Goal: Find specific page/section: Find specific page/section

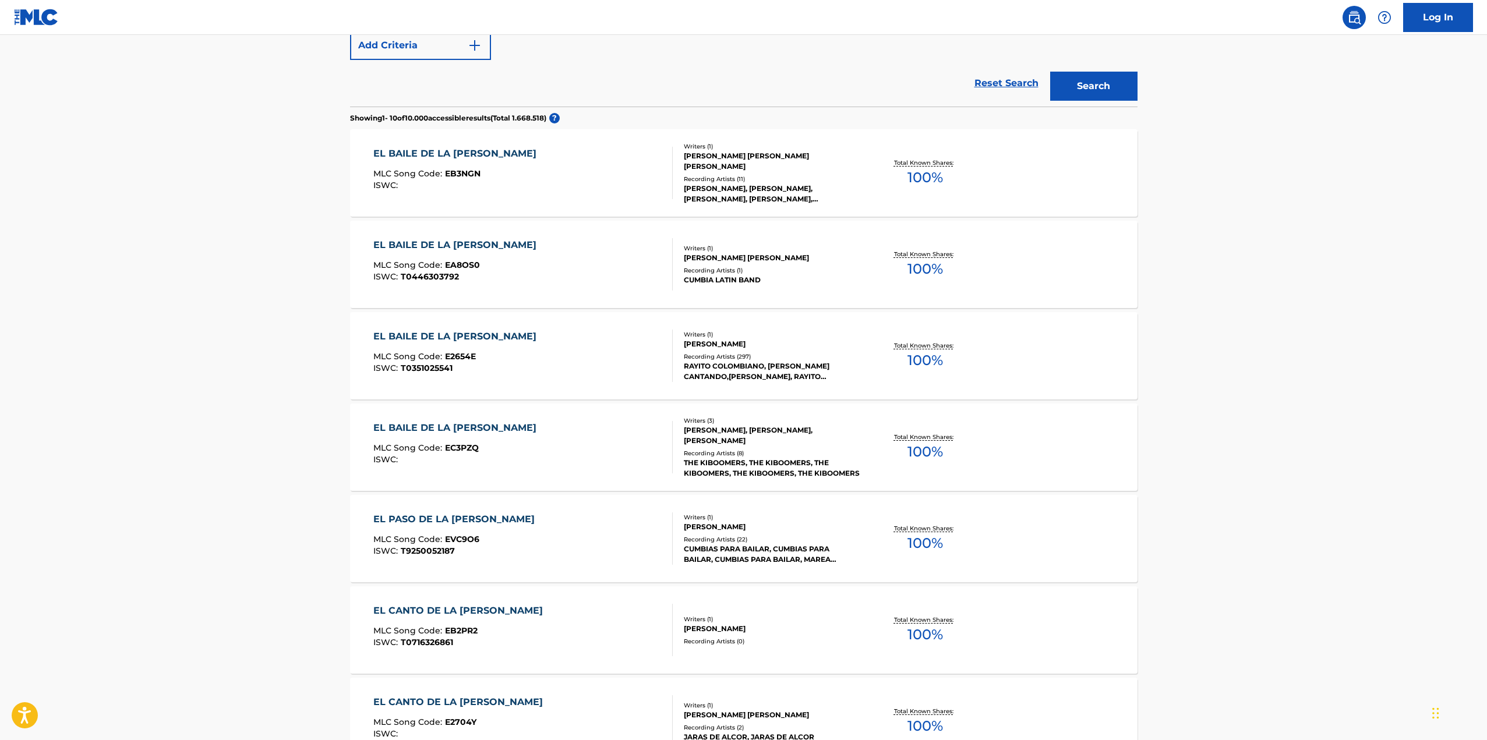
scroll to position [291, 0]
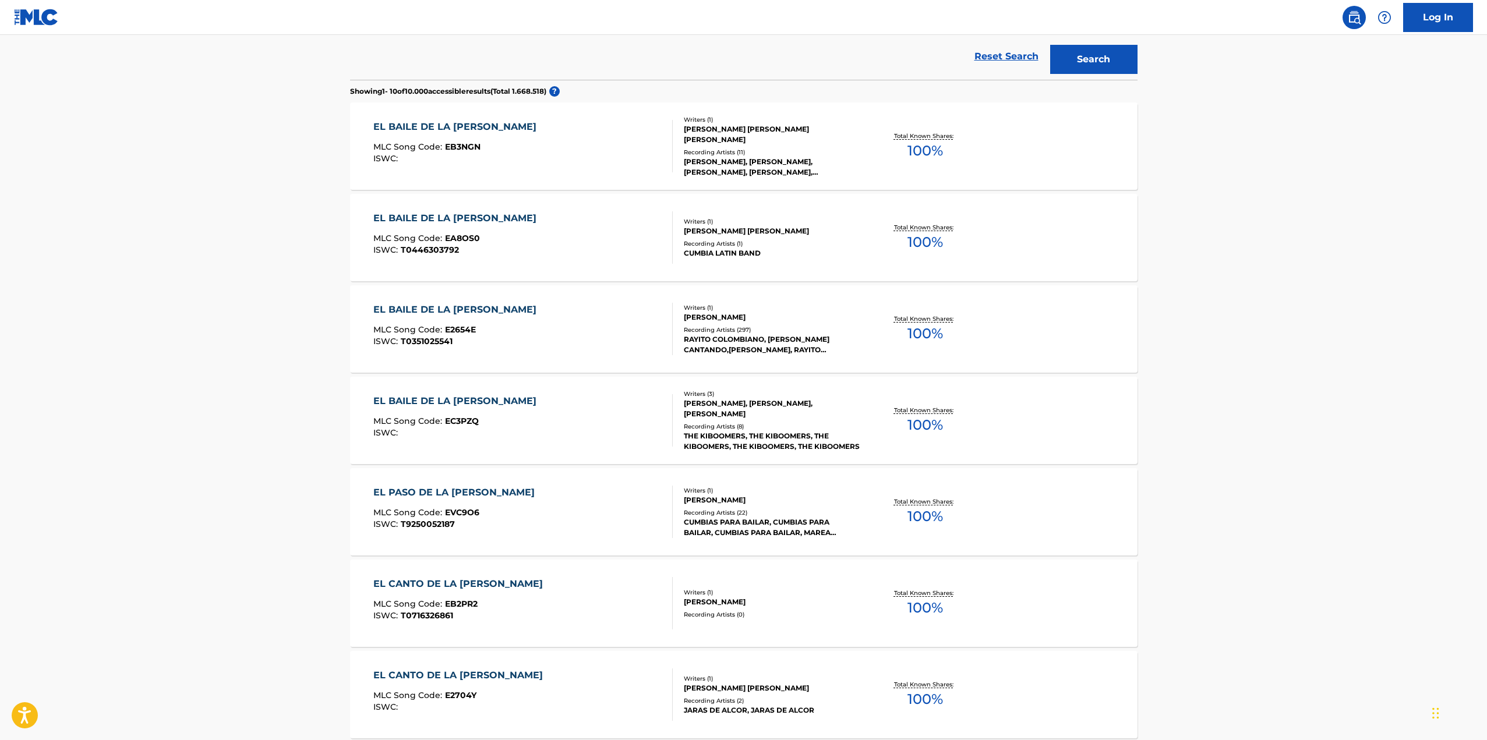
click at [815, 310] on div "Writers ( 1 )" at bounding box center [772, 307] width 176 height 9
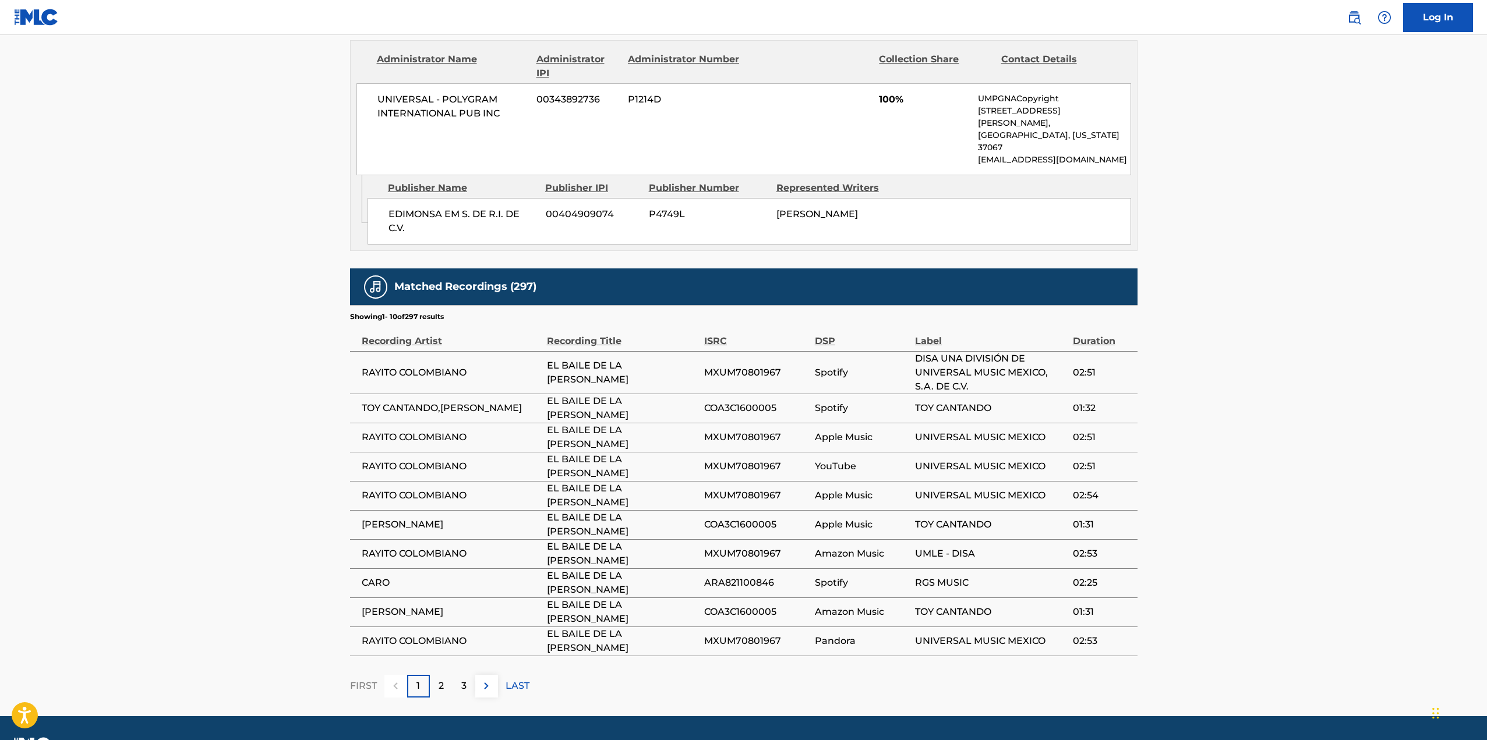
scroll to position [556, 0]
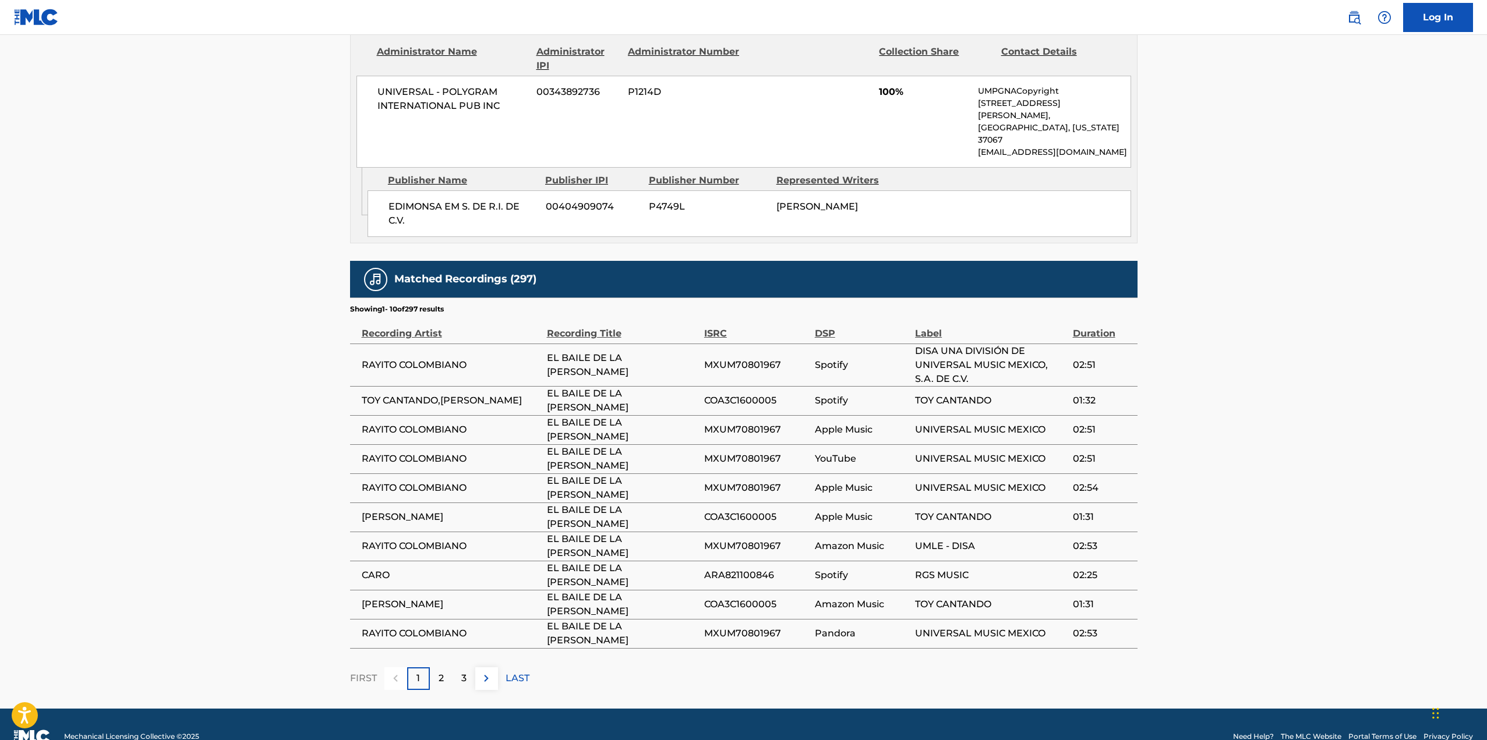
click at [947, 314] on div "Label" at bounding box center [990, 327] width 151 height 26
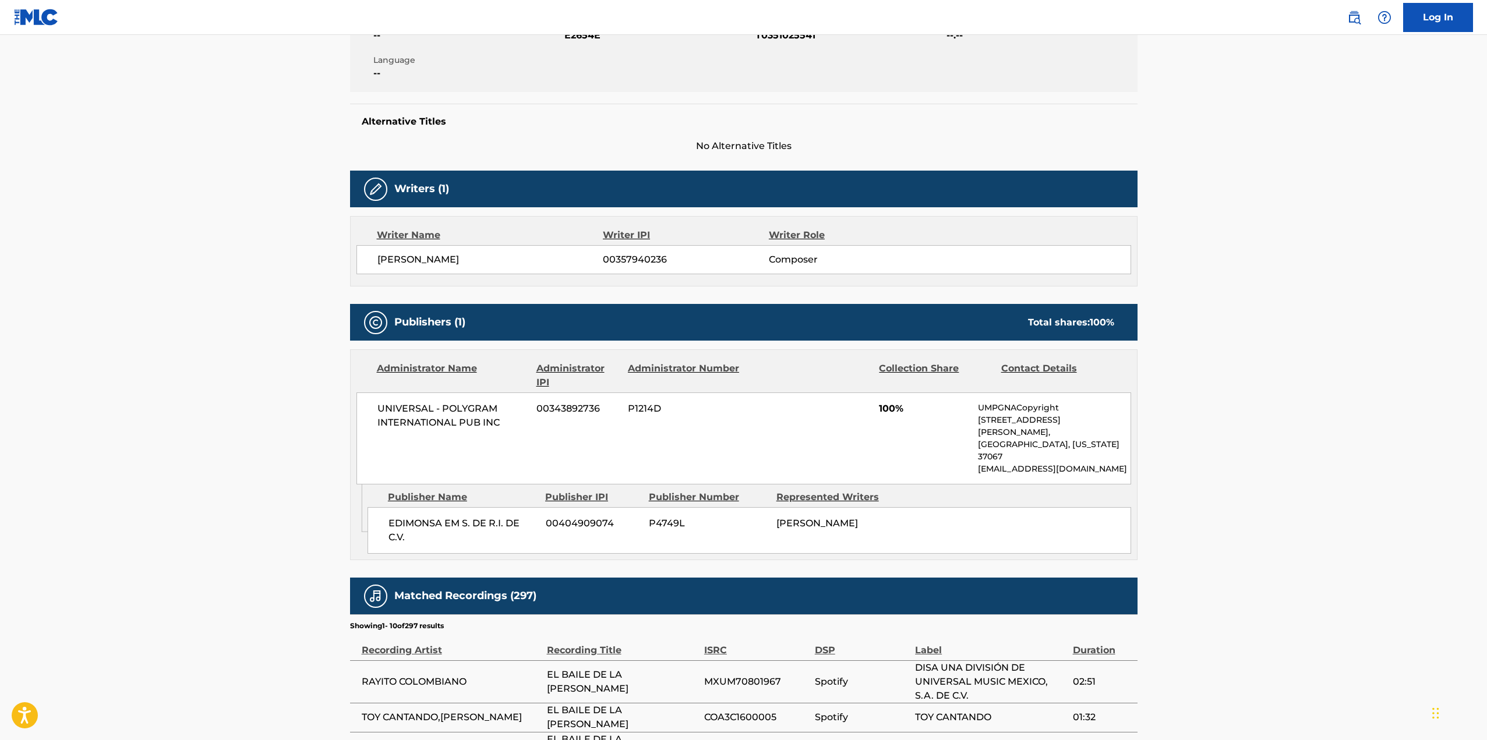
scroll to position [207, 0]
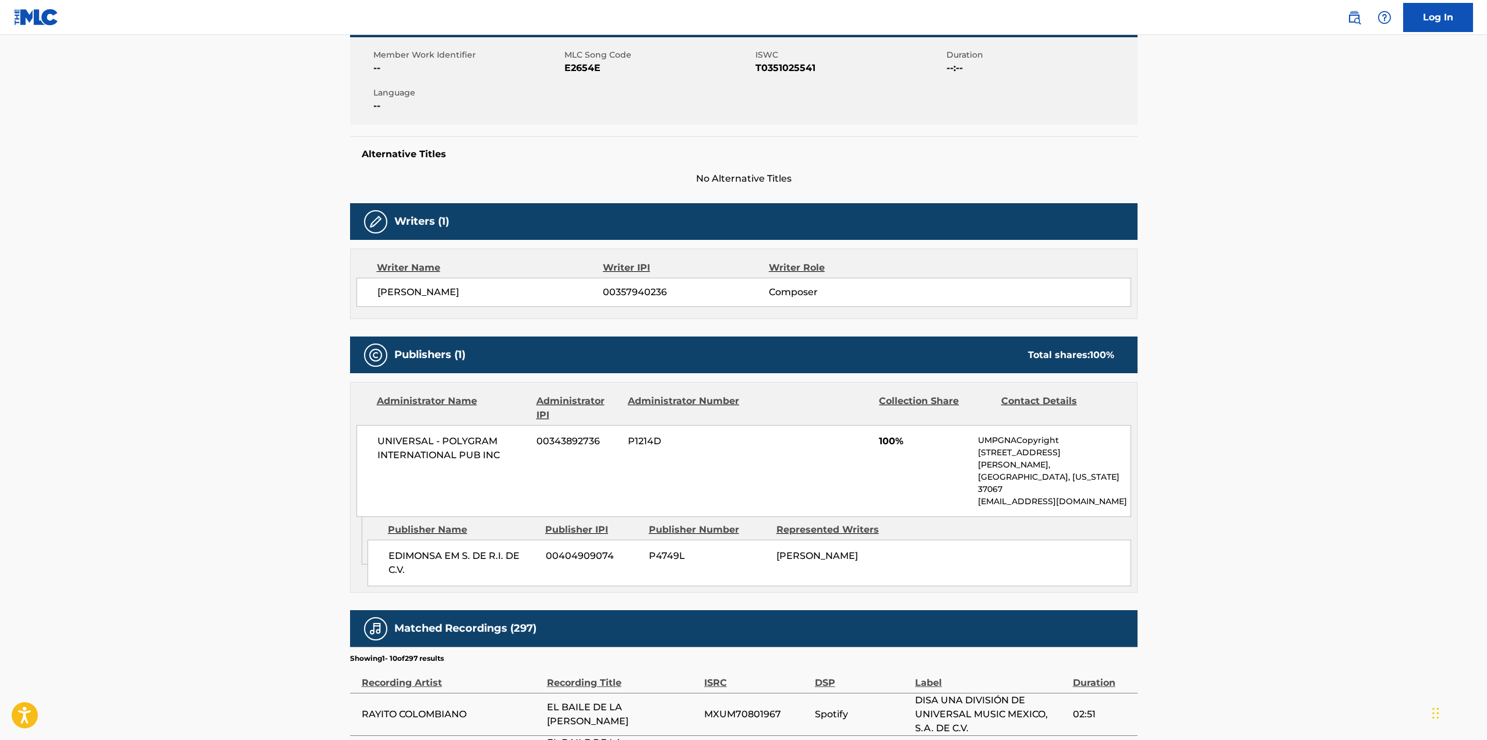
click at [1323, 316] on main "< Back to public search results Copy work link EL BAILE DE LA [PERSON_NAME] Wor…" at bounding box center [743, 443] width 1487 height 1230
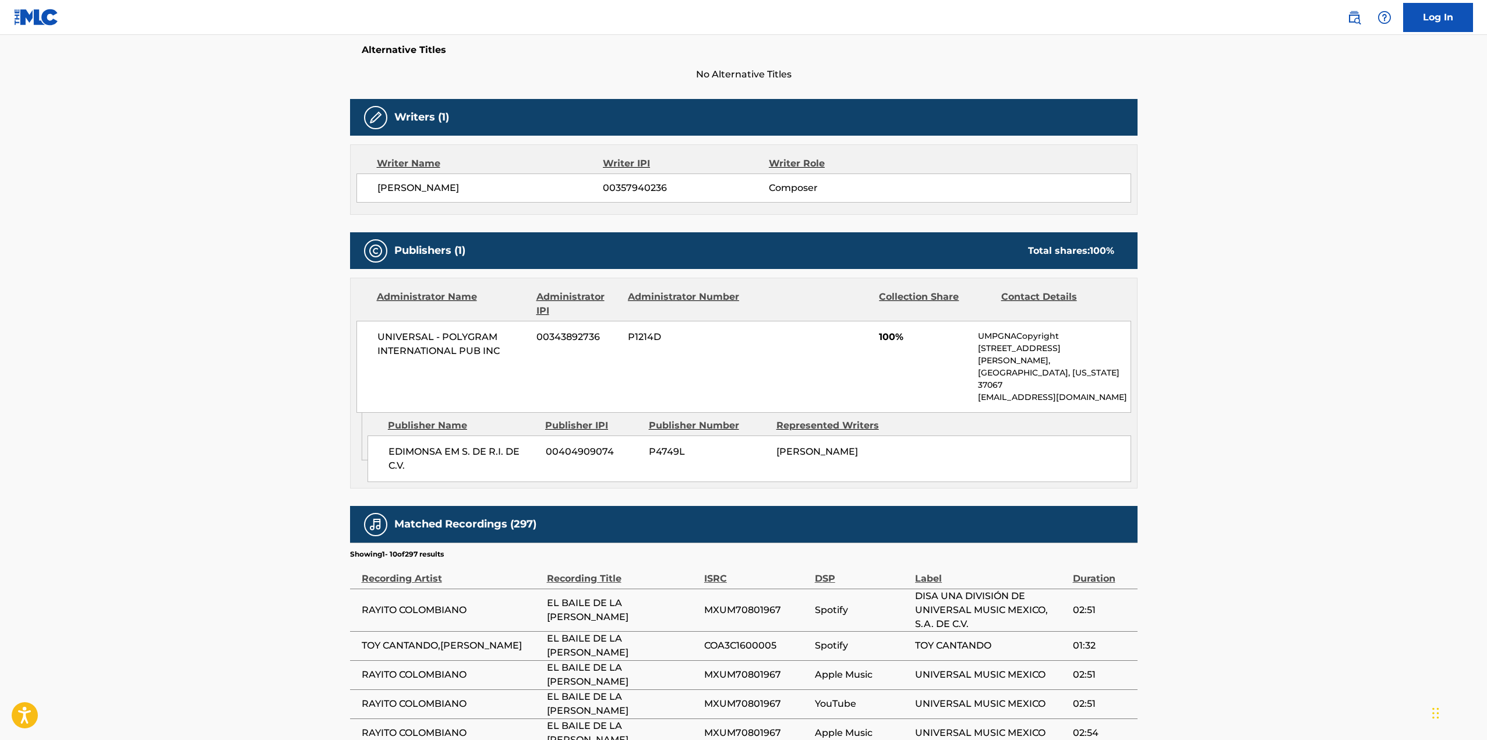
scroll to position [556, 0]
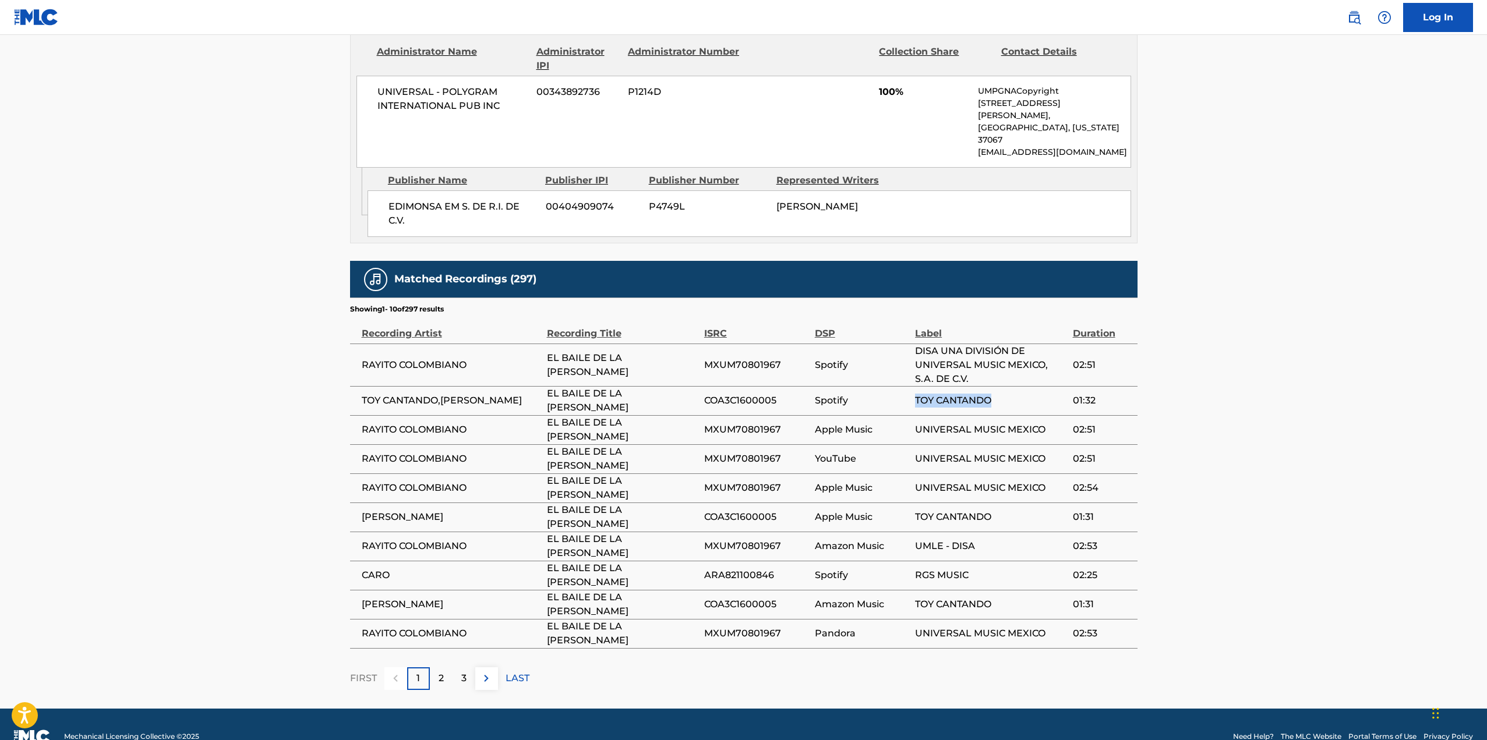
drag, startPoint x: 912, startPoint y: 373, endPoint x: 1003, endPoint y: 374, distance: 90.3
click at [1003, 386] on tr "TOY CANTANDO,[PERSON_NAME] EL BAILE DE LA [PERSON_NAME] COA3C1600005 Spotify TO…" at bounding box center [743, 400] width 787 height 29
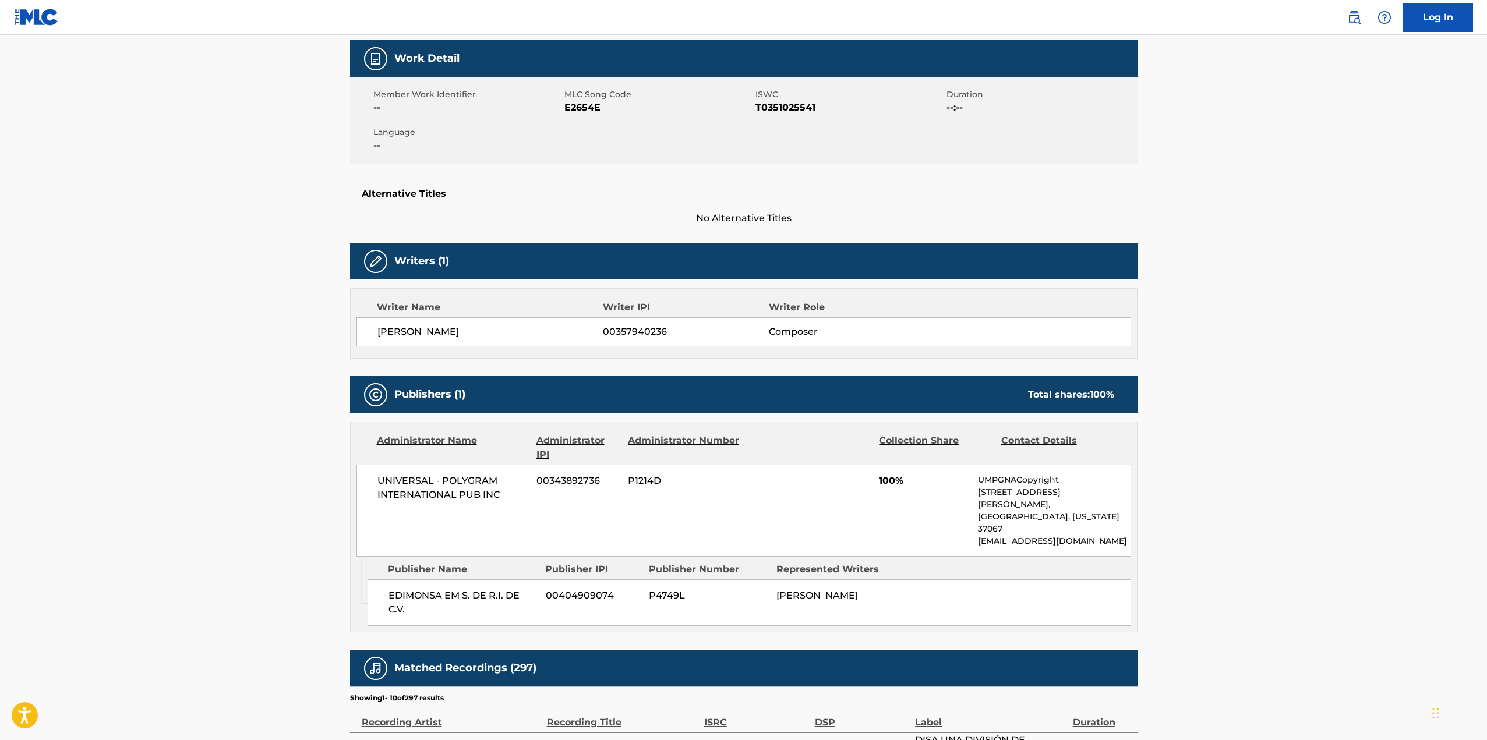
scroll to position [148, 0]
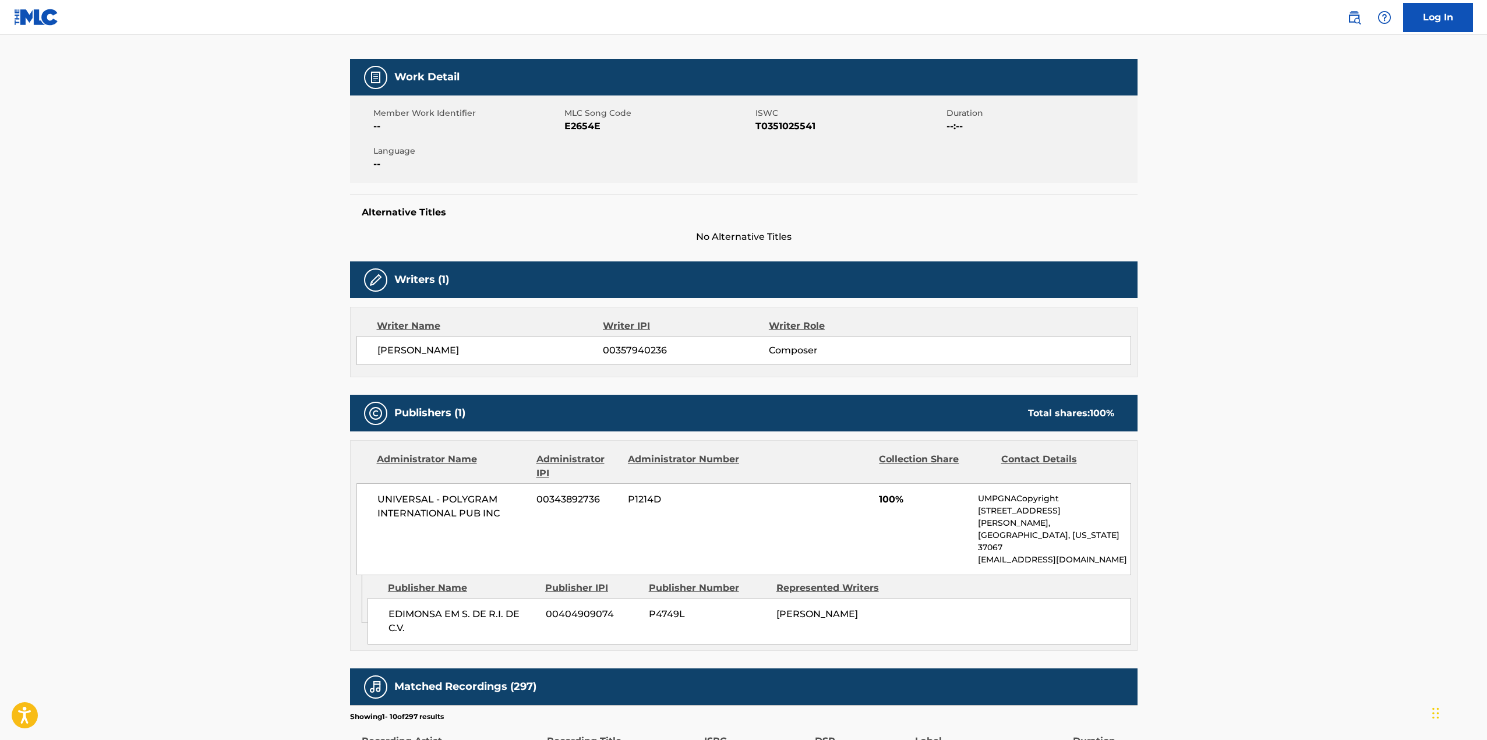
click at [1225, 384] on main "< Back to public search results Copy work link EL BAILE DE LA [PERSON_NAME] Wor…" at bounding box center [743, 501] width 1487 height 1230
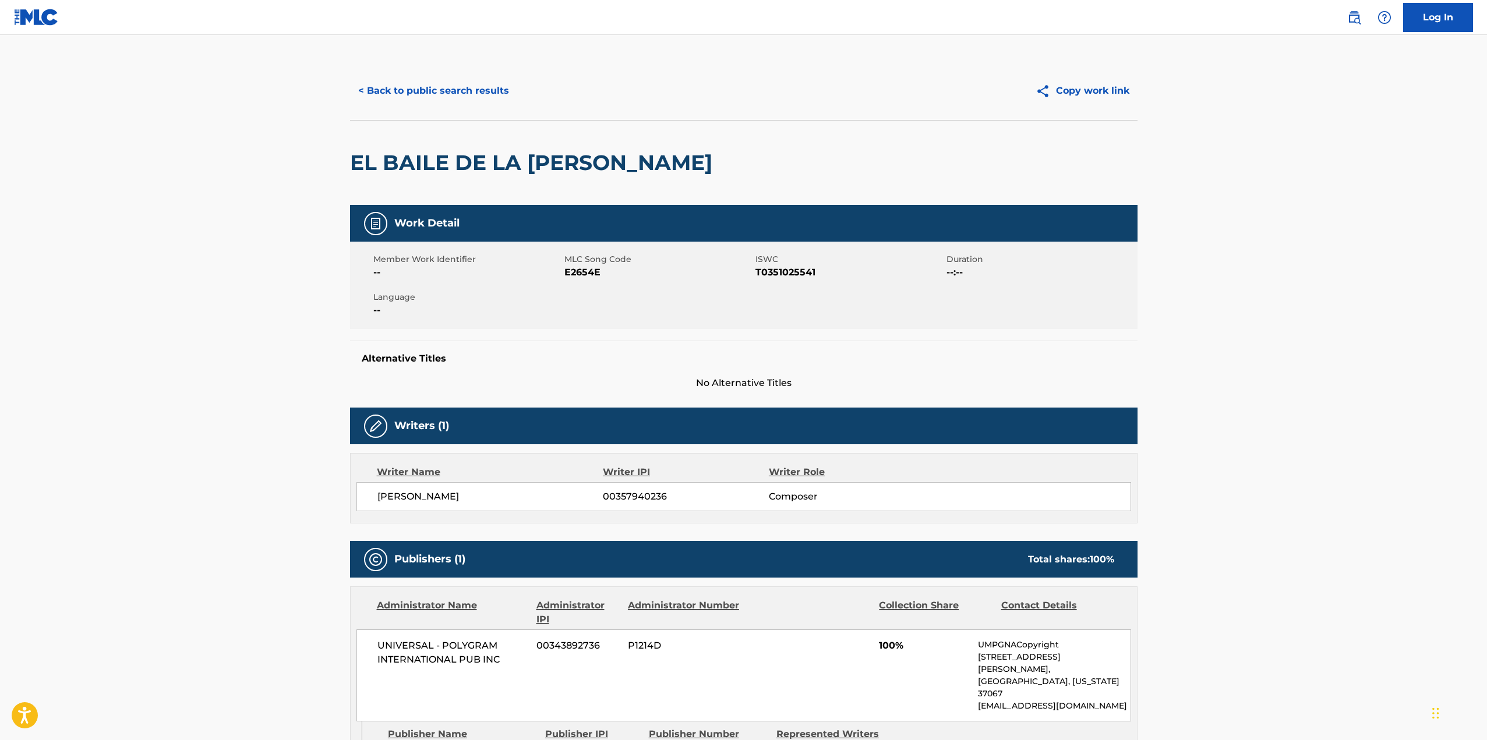
scroll to position [0, 0]
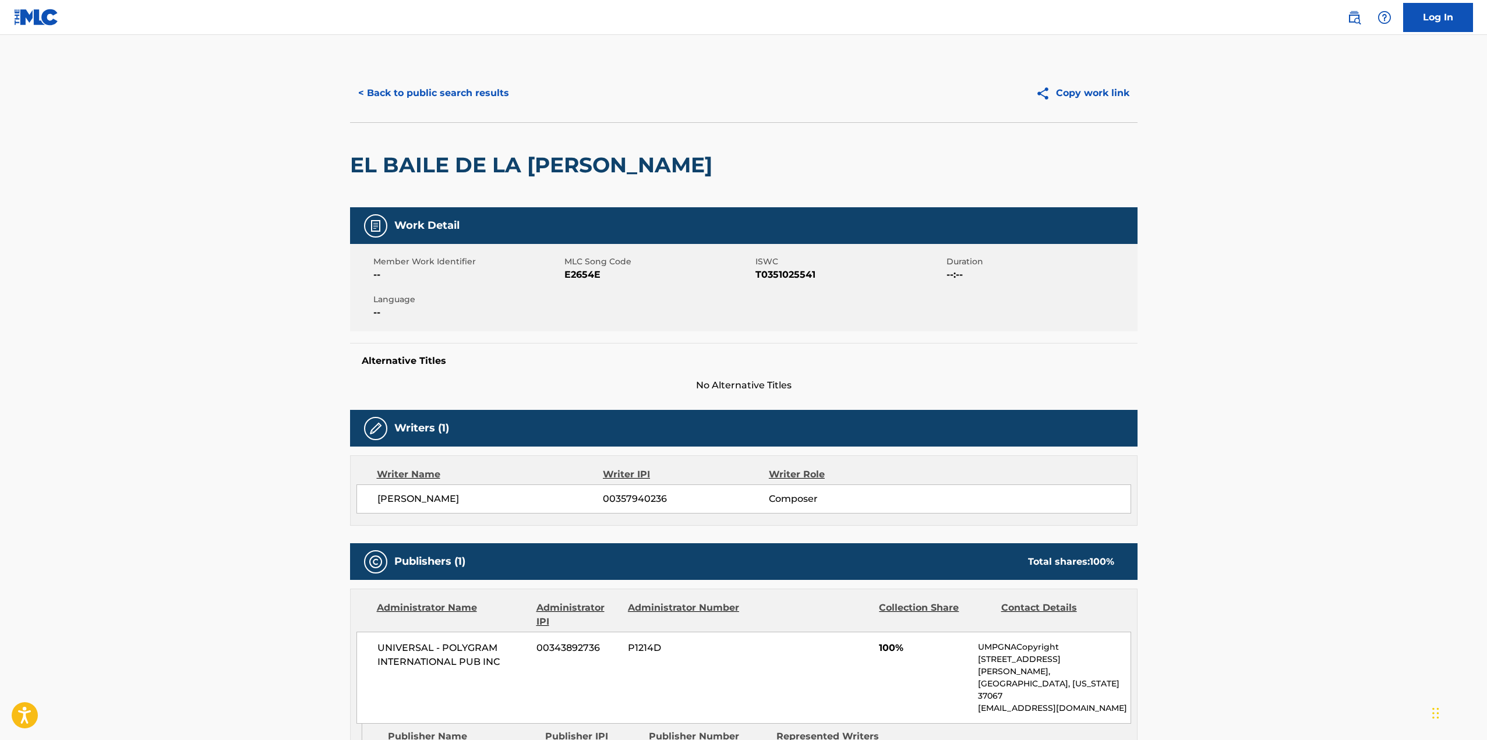
click at [1281, 287] on main "< Back to public search results Copy work link EL BAILE DE LA [PERSON_NAME] Wor…" at bounding box center [743, 650] width 1487 height 1230
click at [1091, 93] on button "Copy work link" at bounding box center [1082, 93] width 110 height 29
